Goal: Find specific page/section: Find specific page/section

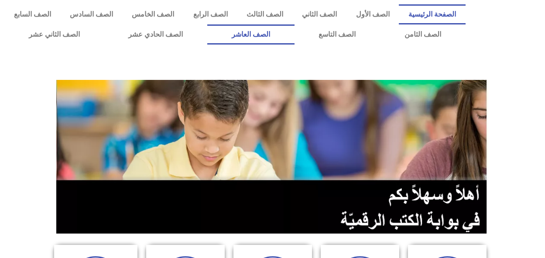
click at [295, 24] on link "الصف العاشر" at bounding box center [250, 34] width 87 height 20
